Goal: Task Accomplishment & Management: Use online tool/utility

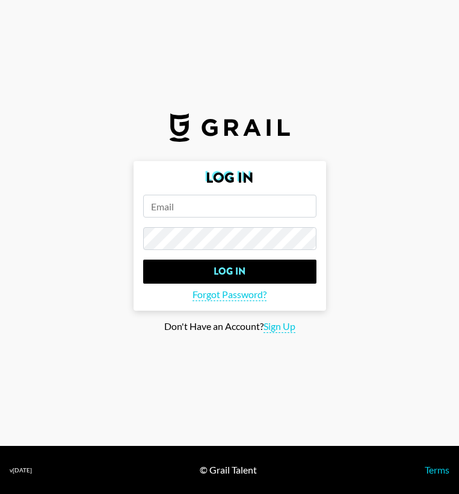
type input "[PERSON_NAME][EMAIL_ADDRESS][PERSON_NAME][DOMAIN_NAME]"
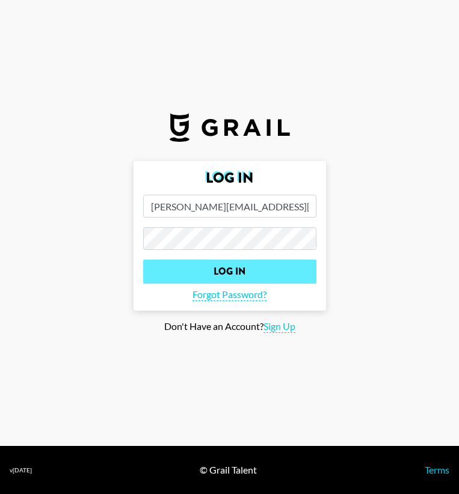
click at [224, 263] on input "Log In" at bounding box center [229, 272] width 173 height 24
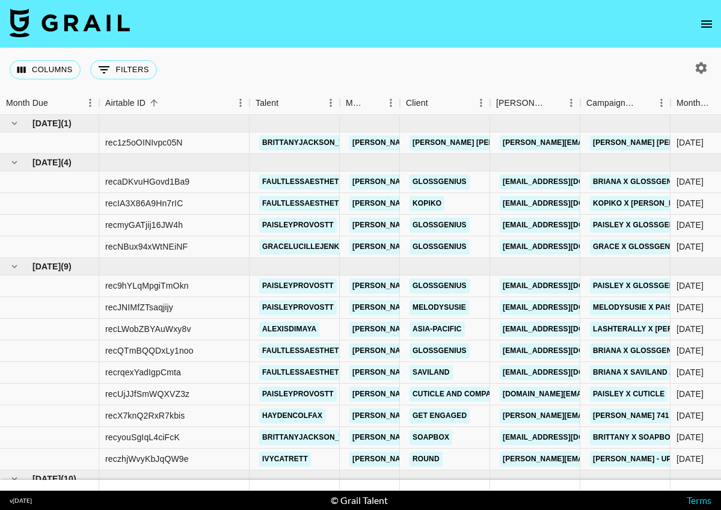
click at [87, 35] on img at bounding box center [70, 22] width 120 height 29
click at [458, 29] on icon "open drawer" at bounding box center [706, 24] width 14 height 14
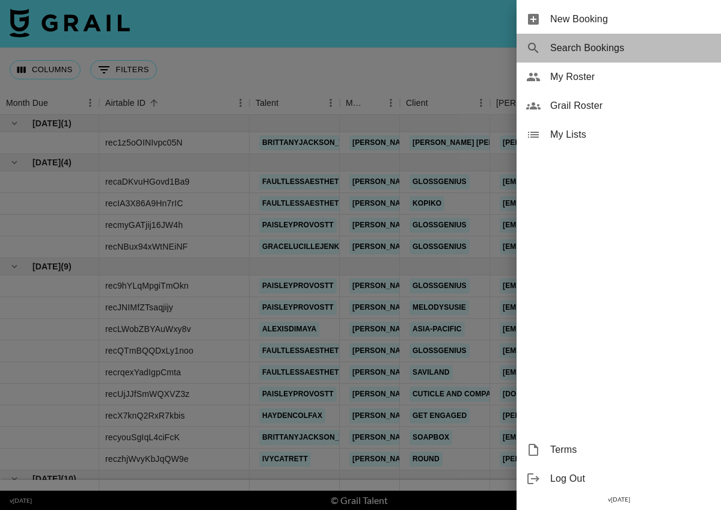
click at [458, 49] on span "Search Bookings" at bounding box center [630, 48] width 161 height 14
select select "id"
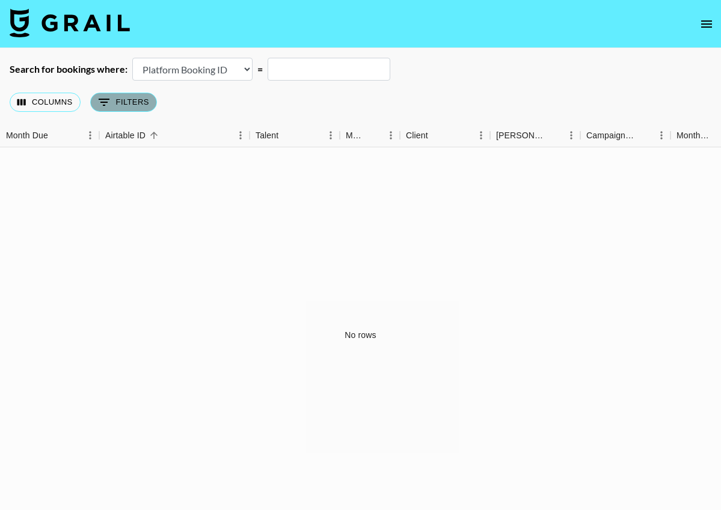
click at [136, 105] on button "0 Filters" at bounding box center [123, 102] width 67 height 19
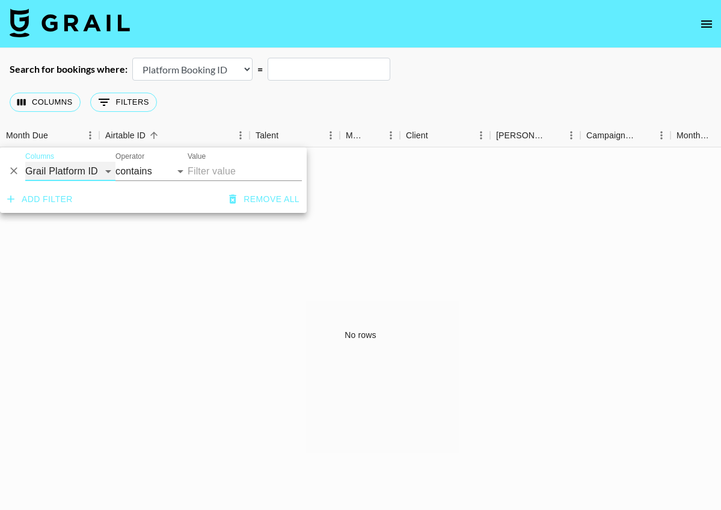
select select "managerIds"
select select "is"
click at [214, 176] on input "Value" at bounding box center [269, 171] width 162 height 19
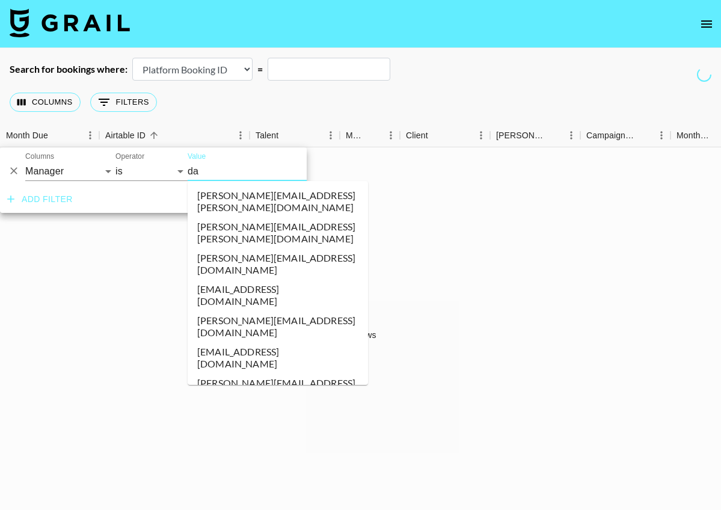
type input "dav"
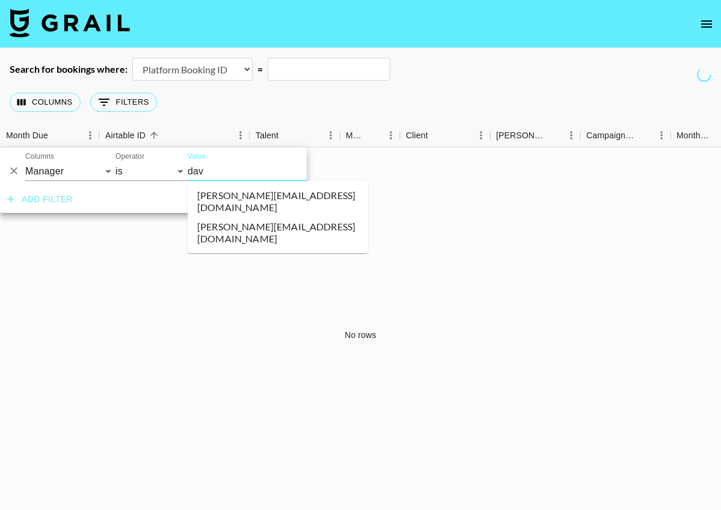
click at [236, 195] on li "[PERSON_NAME][EMAIL_ADDRESS][DOMAIN_NAME]" at bounding box center [278, 201] width 180 height 31
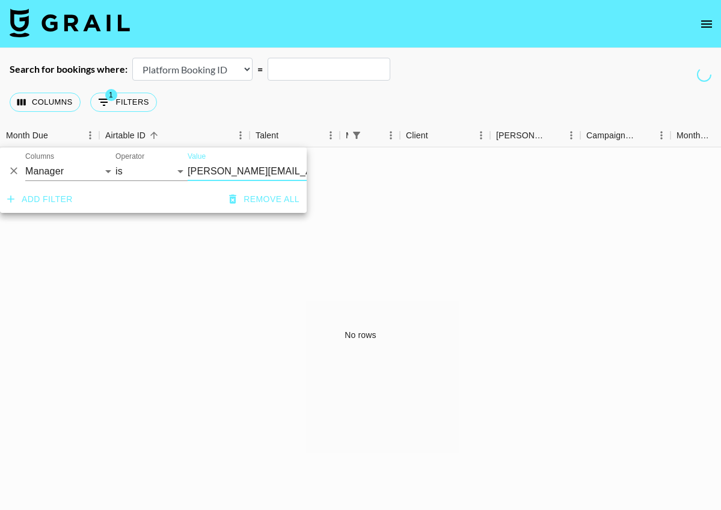
scroll to position [0, 63]
